Goal: Task Accomplishment & Management: Manage account settings

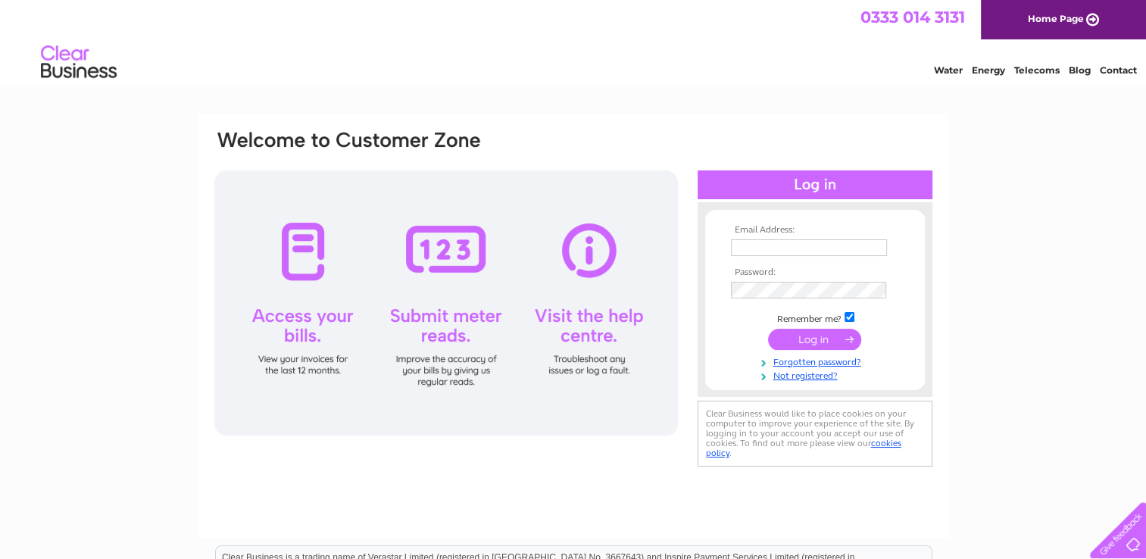
type input "[EMAIL_ADDRESS][DOMAIN_NAME]"
click at [805, 341] on input "submit" at bounding box center [814, 339] width 93 height 21
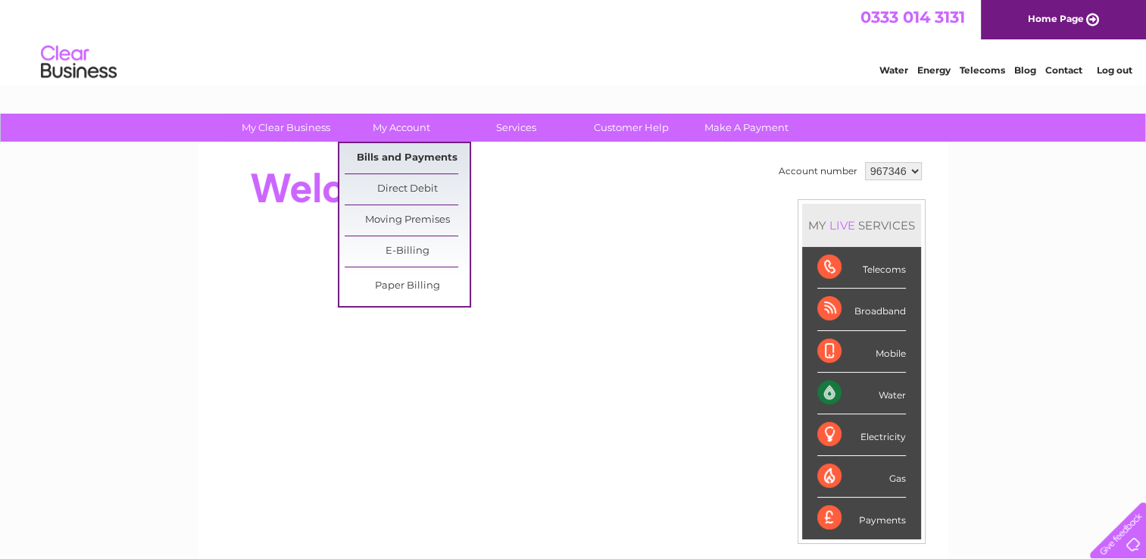
click at [395, 156] on link "Bills and Payments" at bounding box center [407, 158] width 125 height 30
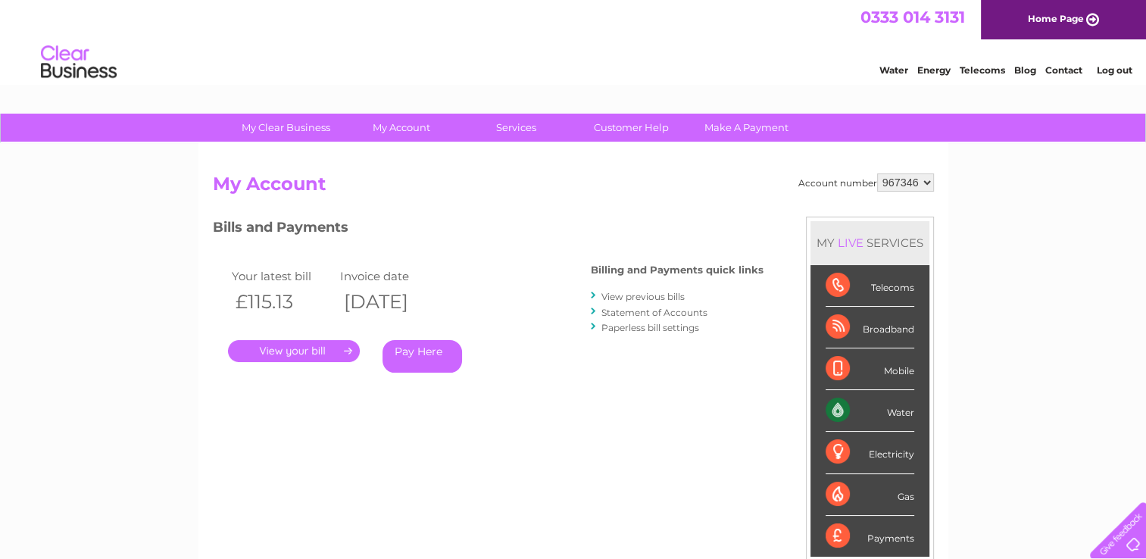
click at [336, 351] on link "." at bounding box center [294, 351] width 132 height 22
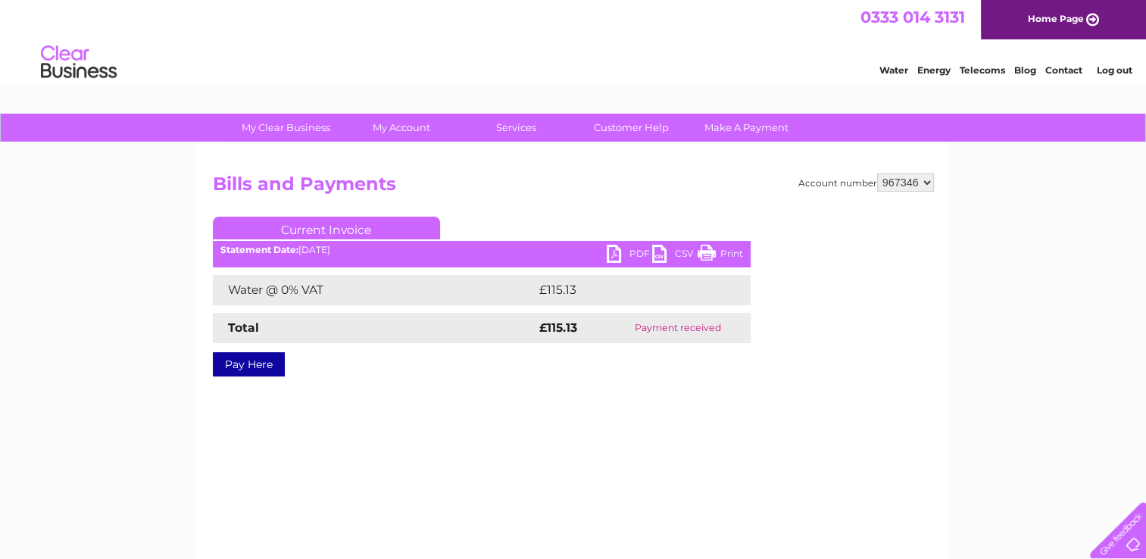
click at [629, 254] on link "PDF" at bounding box center [629, 256] width 45 height 22
